Goal: Check status: Check status

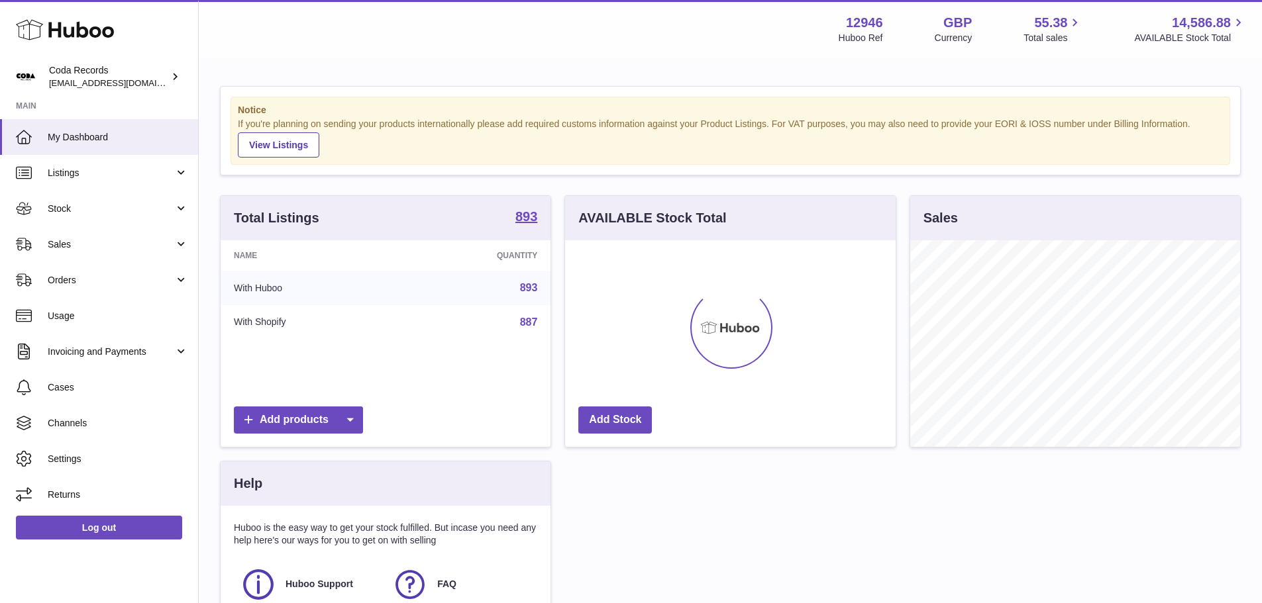
scroll to position [207, 330]
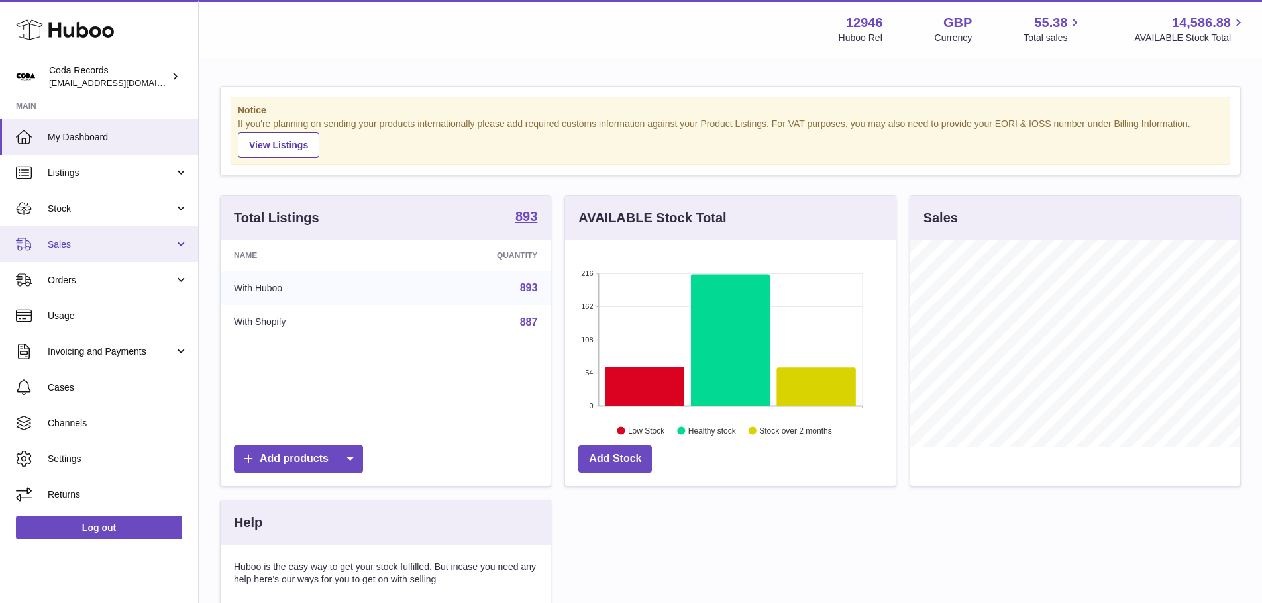
click at [123, 233] on link "Sales" at bounding box center [99, 244] width 198 height 36
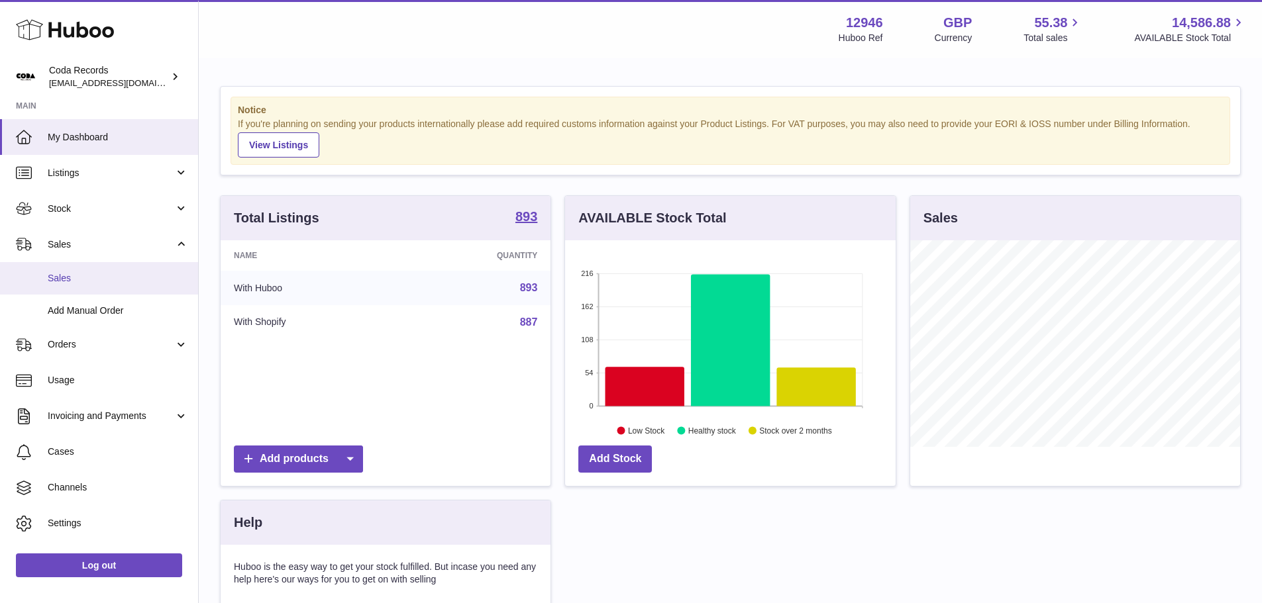
click at [122, 285] on link "Sales" at bounding box center [99, 278] width 198 height 32
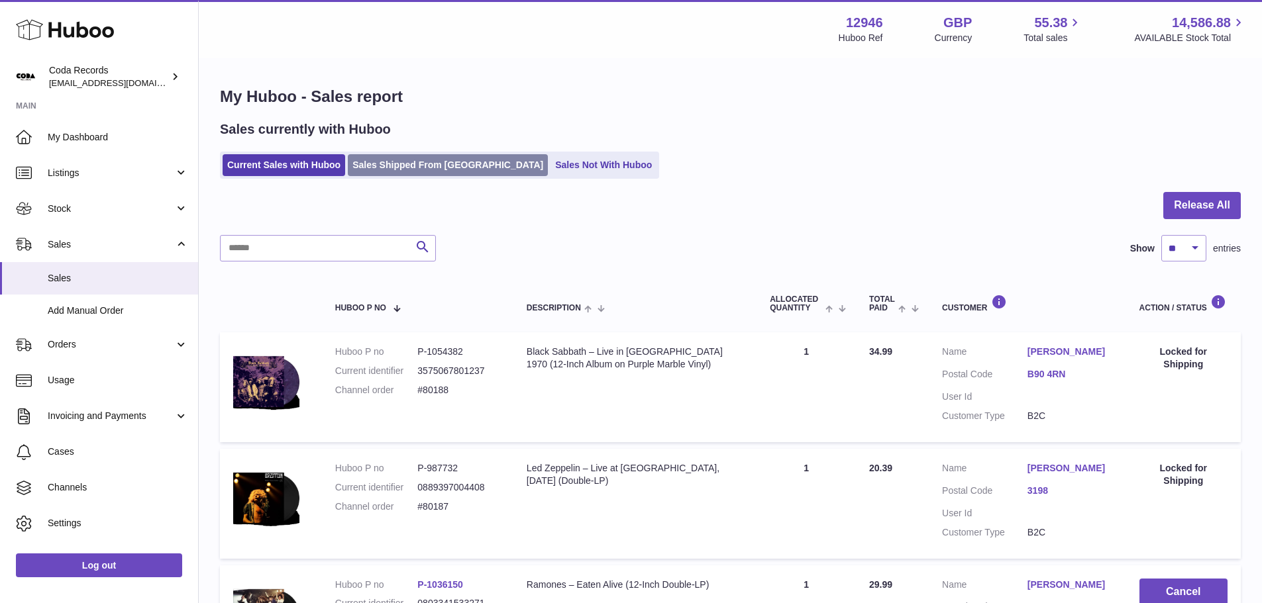
click at [392, 157] on link "Sales Shipped From [GEOGRAPHIC_DATA]" at bounding box center [448, 165] width 200 height 22
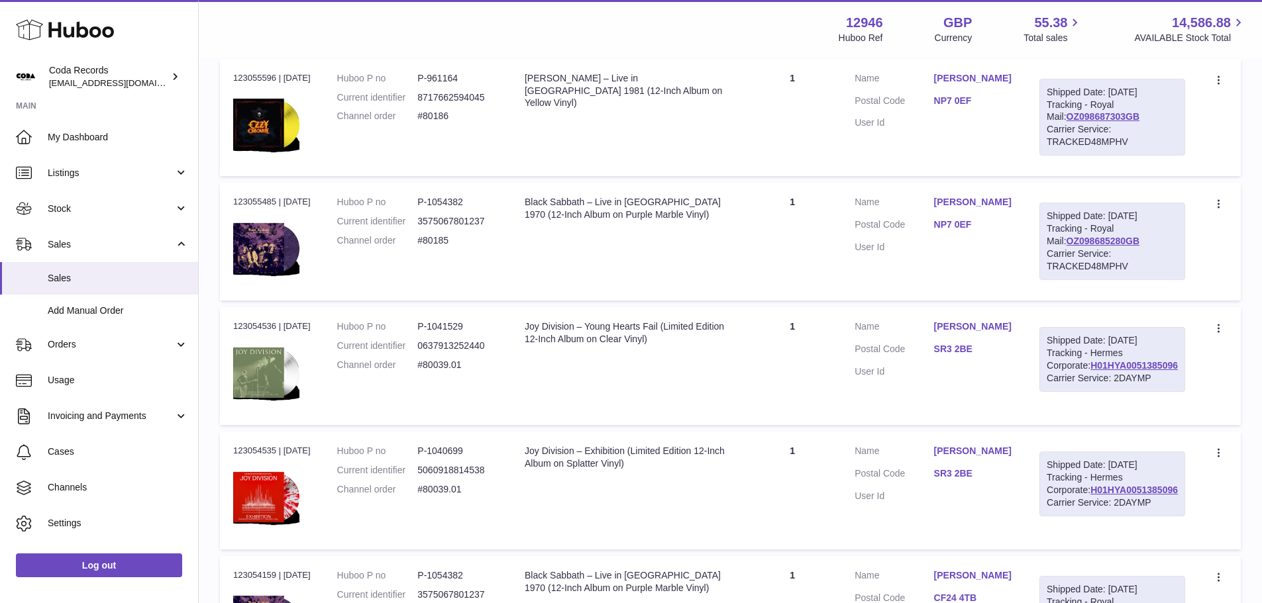
scroll to position [265, 0]
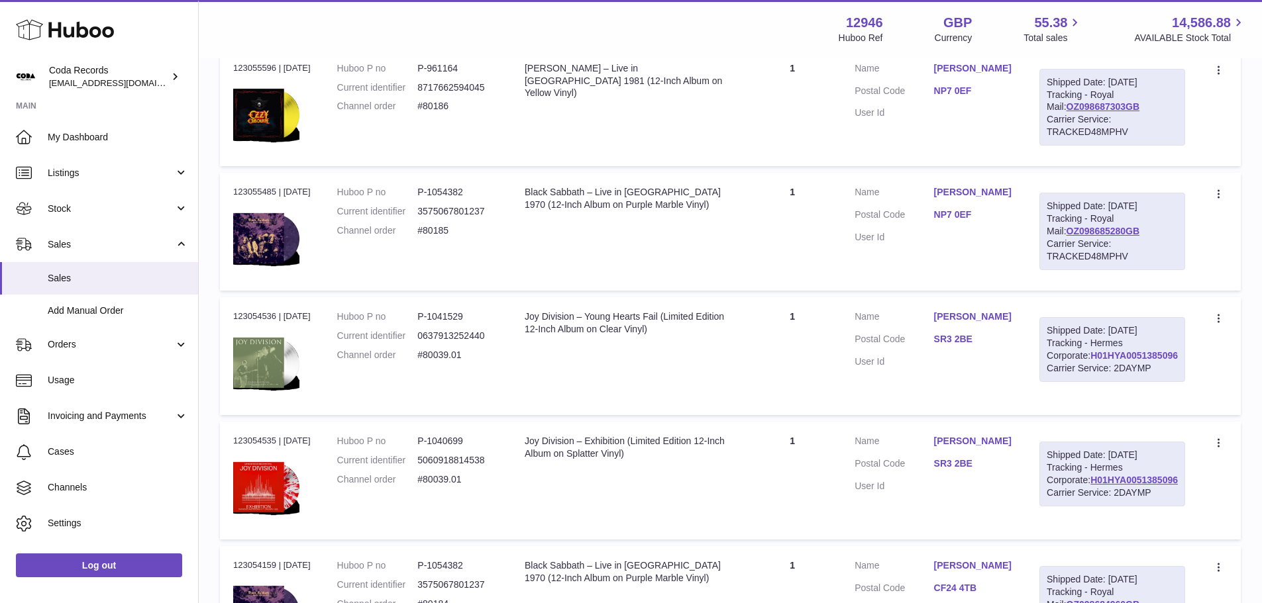
click at [1132, 361] on link "H01HYA0051385096" at bounding box center [1133, 355] width 87 height 11
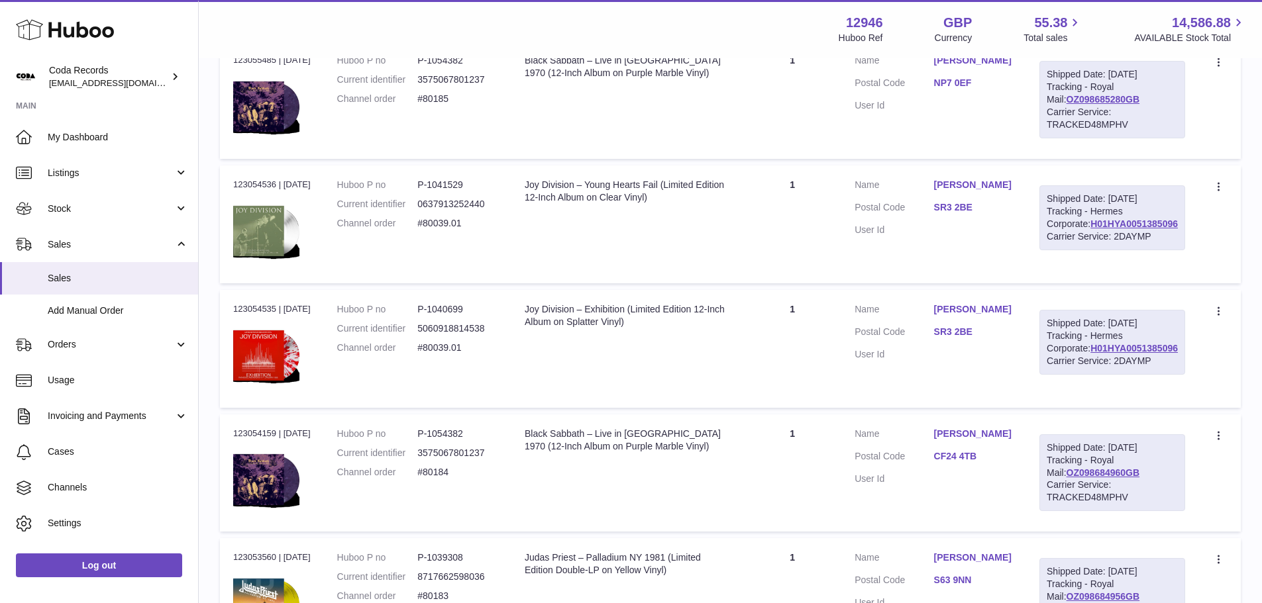
scroll to position [373, 0]
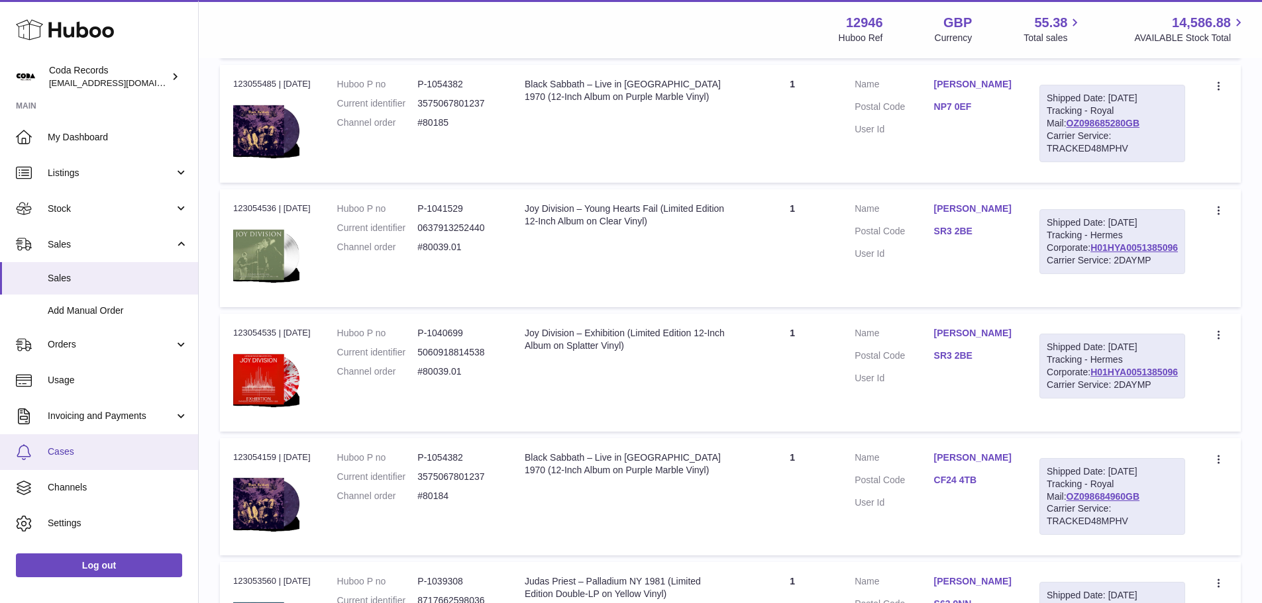
click at [103, 450] on span "Cases" at bounding box center [118, 452] width 140 height 13
